Goal: Find specific page/section: Find specific page/section

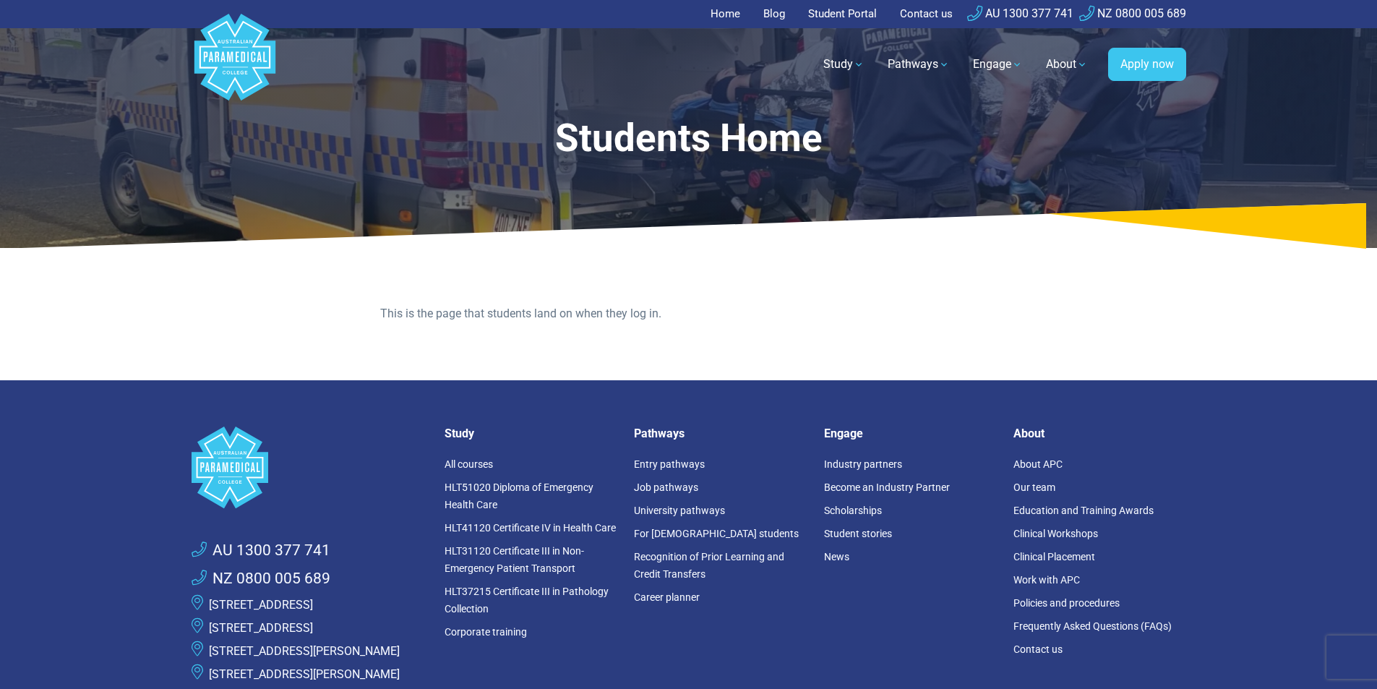
click at [849, 13] on link "Student Portal" at bounding box center [842, 14] width 86 height 28
click at [838, 12] on link "Student Portal" at bounding box center [842, 14] width 86 height 28
click at [829, 9] on link "Student Portal" at bounding box center [842, 14] width 86 height 28
